Goal: Task Accomplishment & Management: Manage account settings

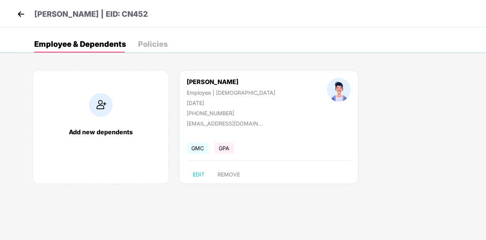
click at [25, 13] on img at bounding box center [20, 13] width 11 height 11
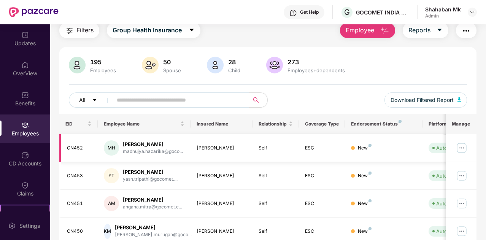
scroll to position [38, 0]
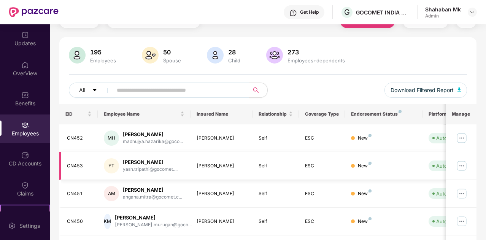
click at [463, 165] on img at bounding box center [461, 166] width 12 height 12
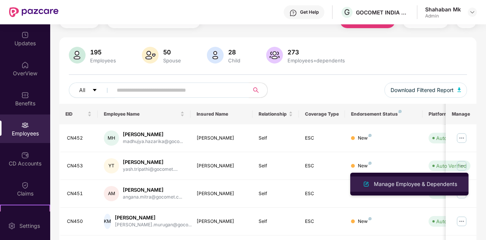
click at [393, 184] on div "Manage Employee & Dependents" at bounding box center [415, 184] width 86 height 8
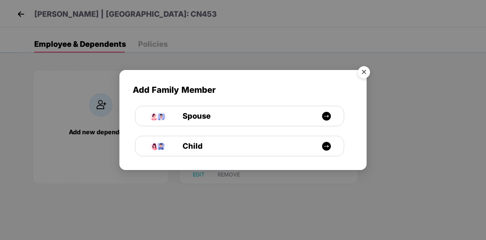
click at [362, 75] on img "Close" at bounding box center [363, 73] width 21 height 21
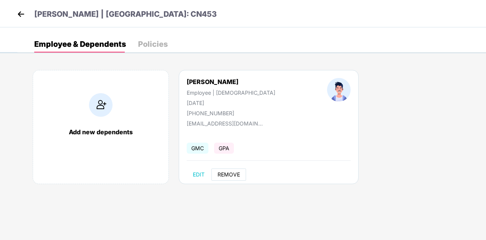
click at [232, 174] on span "REMOVE" at bounding box center [228, 174] width 22 height 6
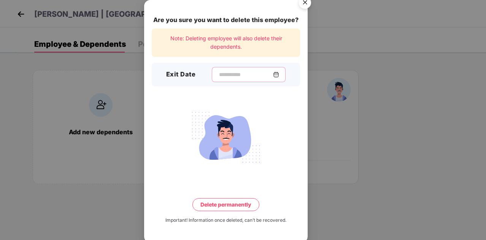
click at [221, 76] on input at bounding box center [245, 75] width 55 height 8
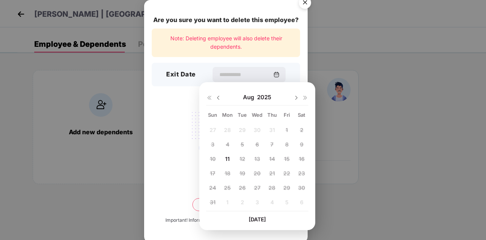
click at [229, 156] on span "11" at bounding box center [227, 158] width 5 height 6
type input "**********"
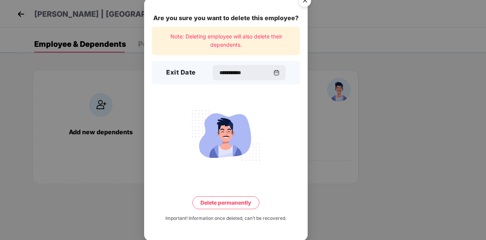
scroll to position [2, 0]
click at [234, 205] on button "Delete permanently" at bounding box center [225, 202] width 67 height 13
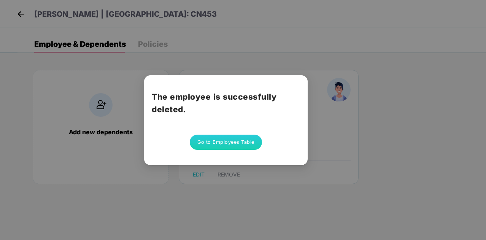
click at [220, 145] on button "Go to Employees Table" at bounding box center [226, 142] width 72 height 15
